Goal: Find specific page/section: Find specific page/section

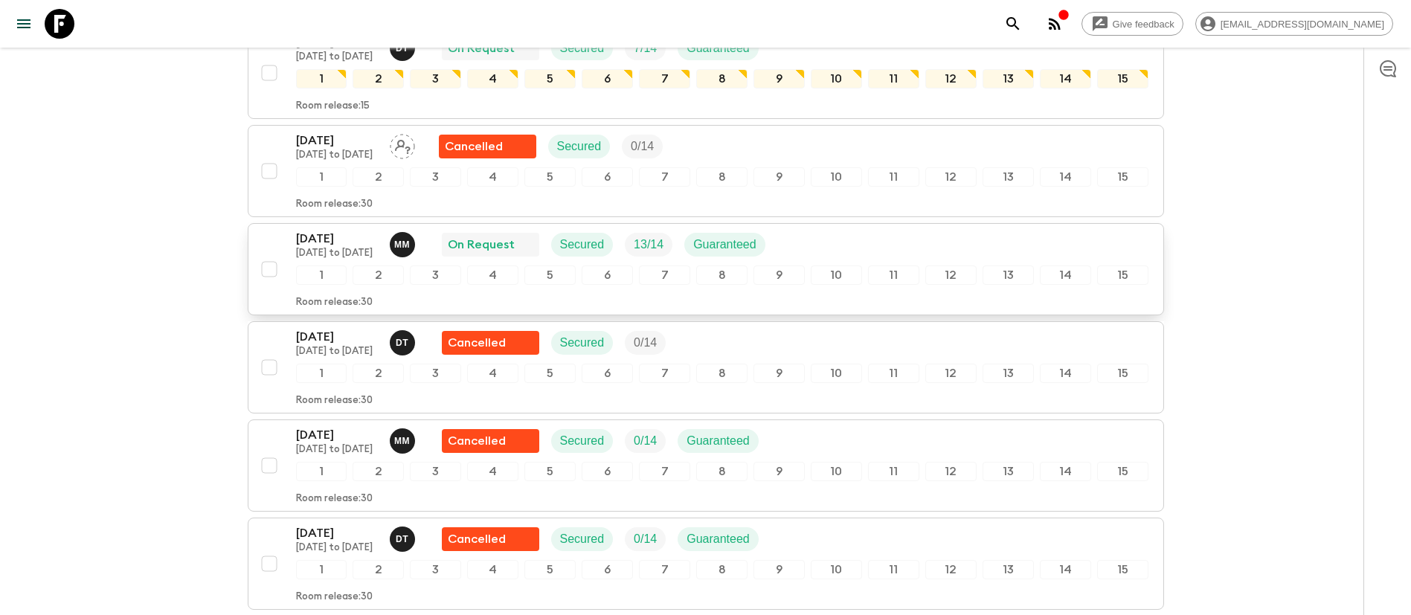
scroll to position [670, 0]
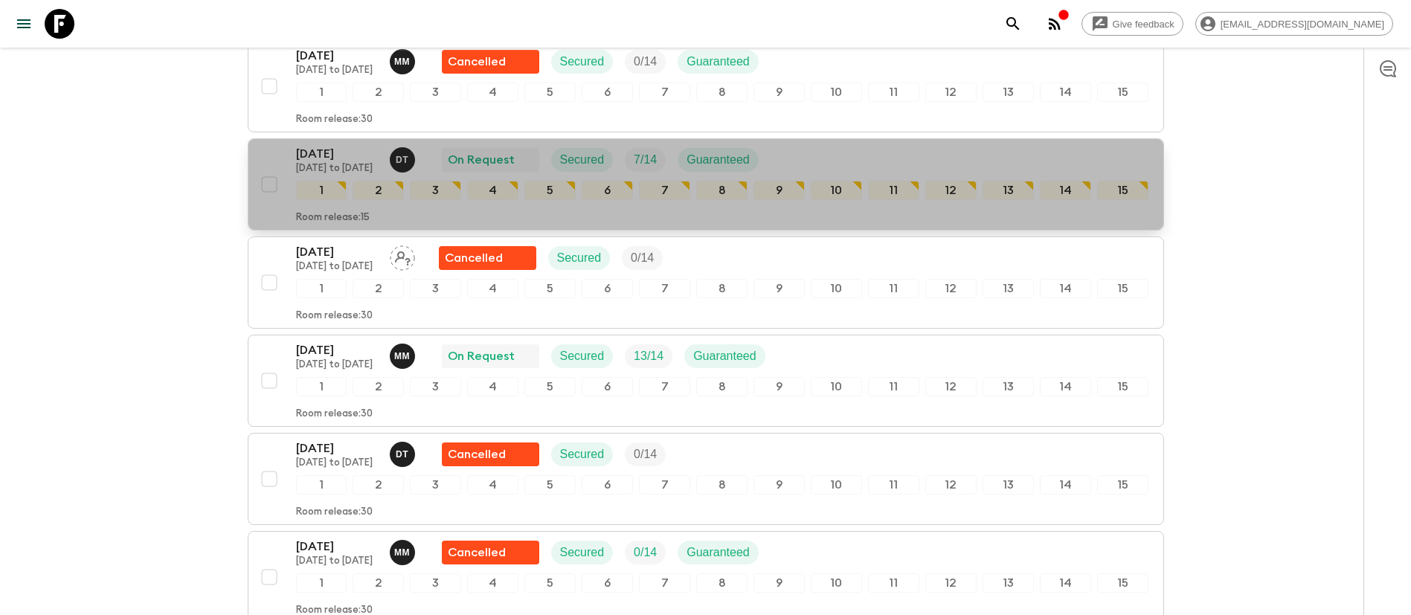
click at [339, 146] on p "[DATE]" at bounding box center [337, 154] width 82 height 18
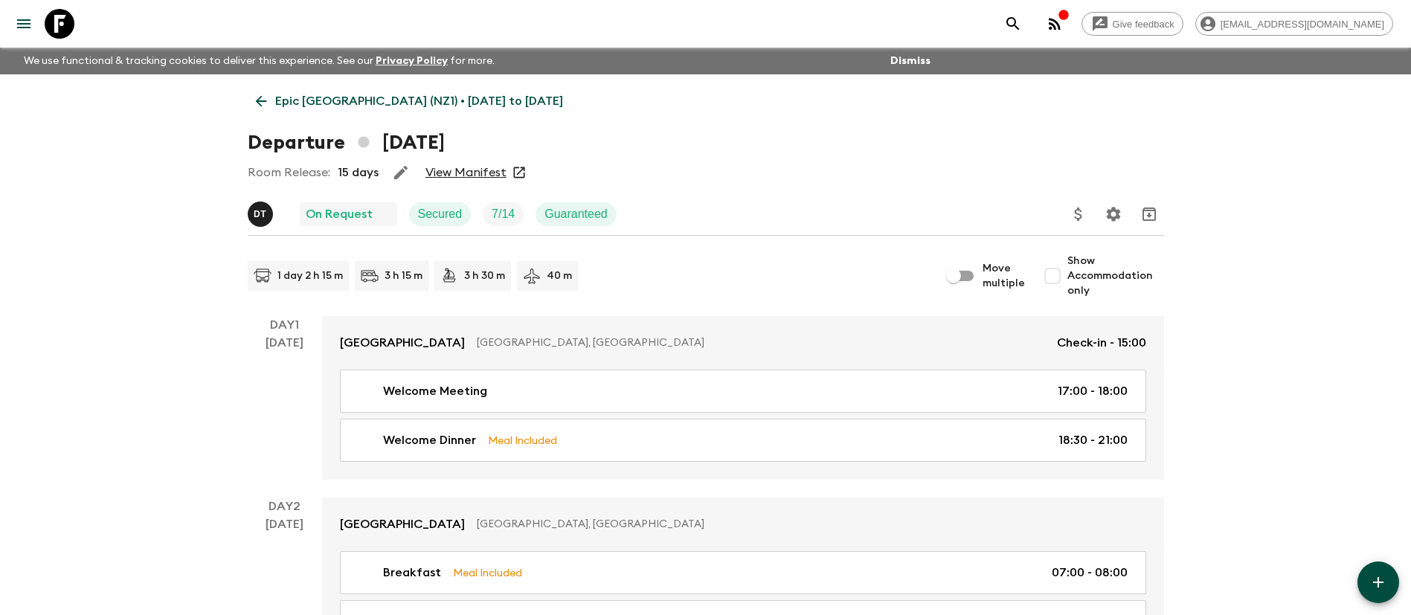
click at [483, 170] on link "View Manifest" at bounding box center [466, 172] width 81 height 15
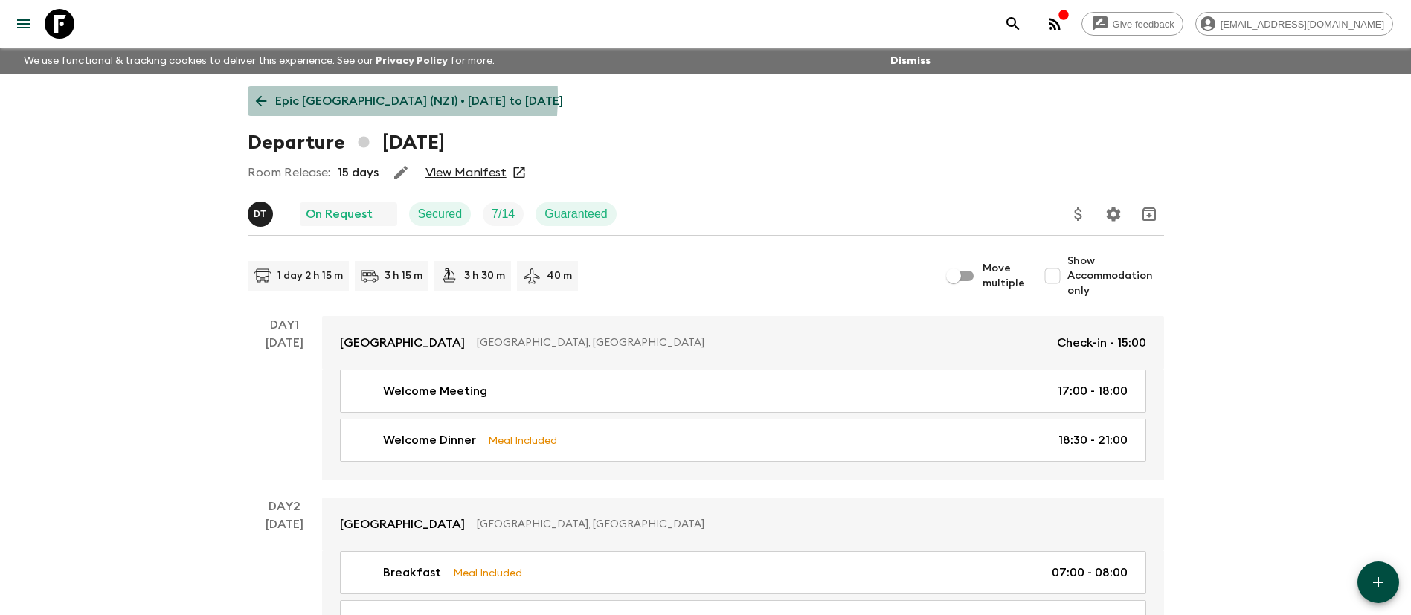
click at [305, 96] on p "Epic [GEOGRAPHIC_DATA] (NZ1) • [DATE] to [DATE]" at bounding box center [419, 101] width 288 height 18
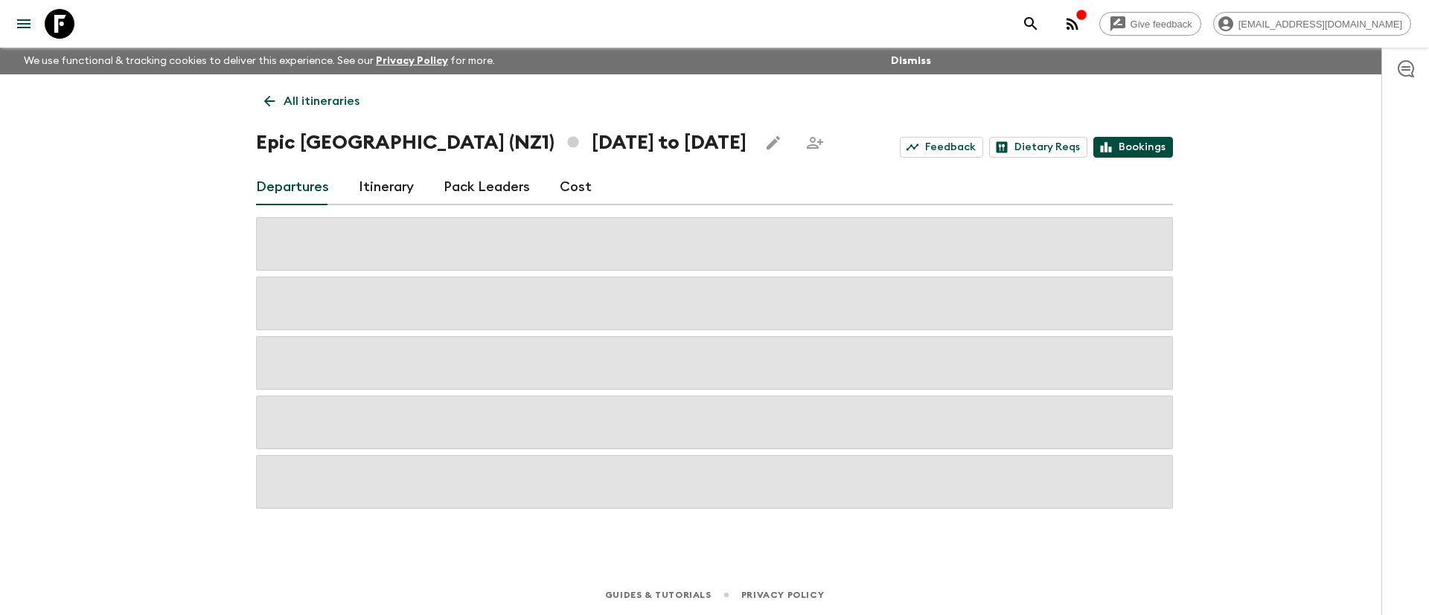
drag, startPoint x: 1137, startPoint y: 135, endPoint x: 1132, endPoint y: 141, distance: 7.9
click at [1136, 134] on div "Epic [GEOGRAPHIC_DATA] (NZ1) [DATE] to [DATE] Feedback Dietary Reqs Bookings" at bounding box center [714, 143] width 917 height 30
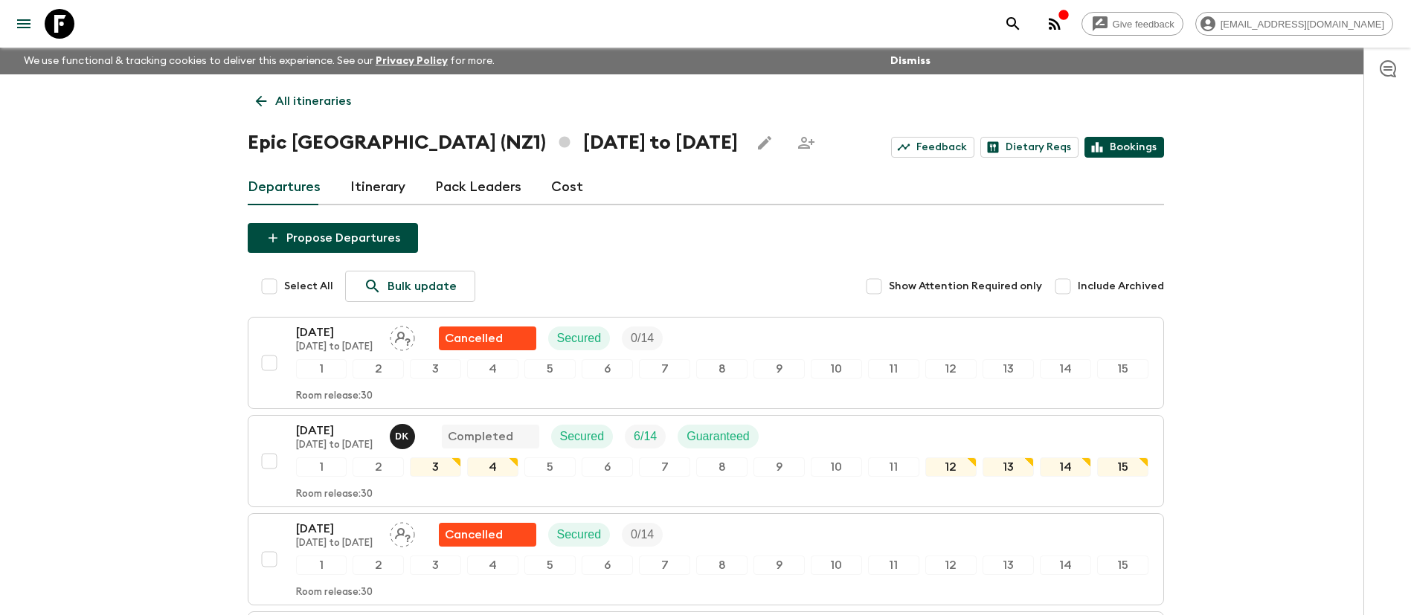
click at [1149, 145] on link "Bookings" at bounding box center [1125, 147] width 80 height 21
